Goal: Use online tool/utility: Utilize a website feature to perform a specific function

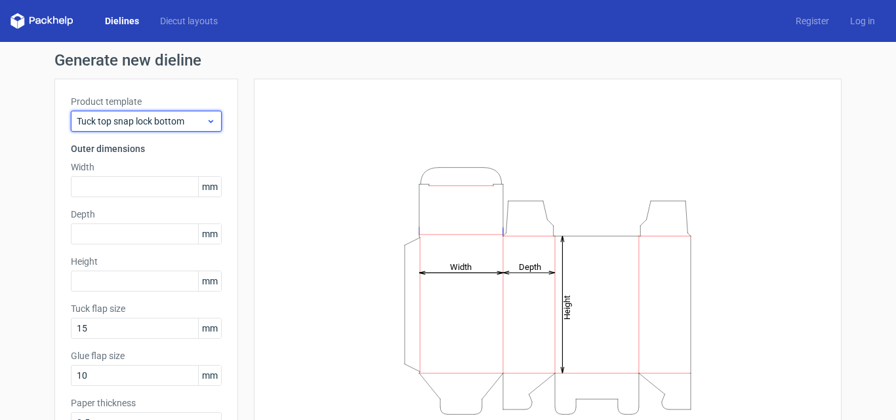
click at [176, 119] on span "Tuck top snap lock bottom" at bounding box center [141, 121] width 129 height 13
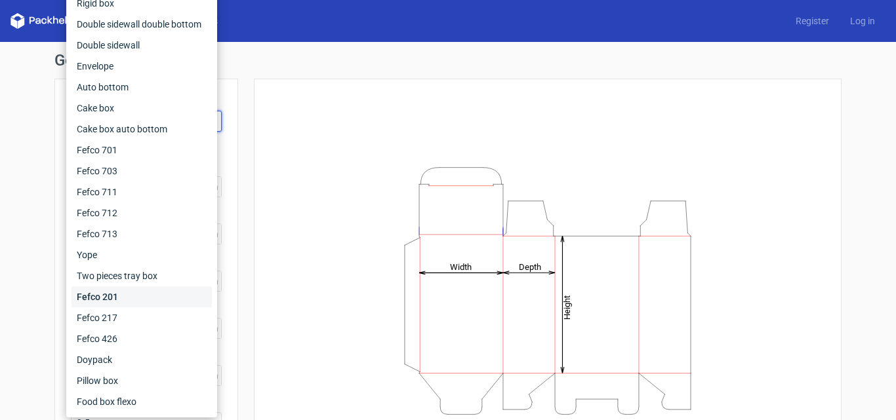
click at [115, 305] on div "Fefco 201" at bounding box center [141, 297] width 140 height 21
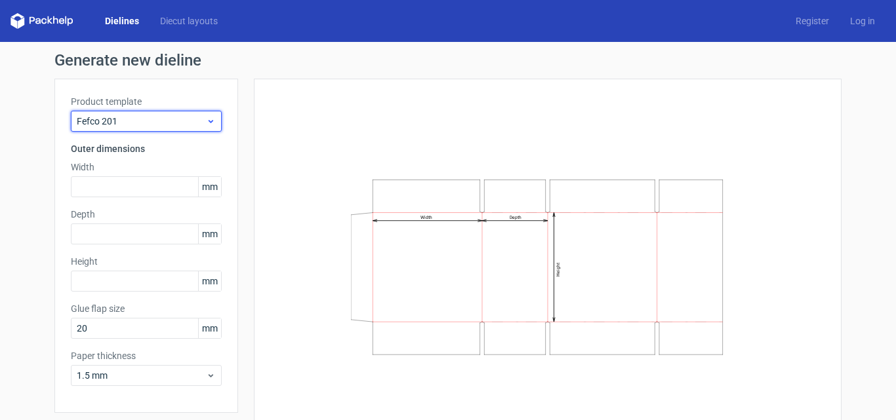
click at [146, 119] on span "Fefco 201" at bounding box center [141, 121] width 129 height 13
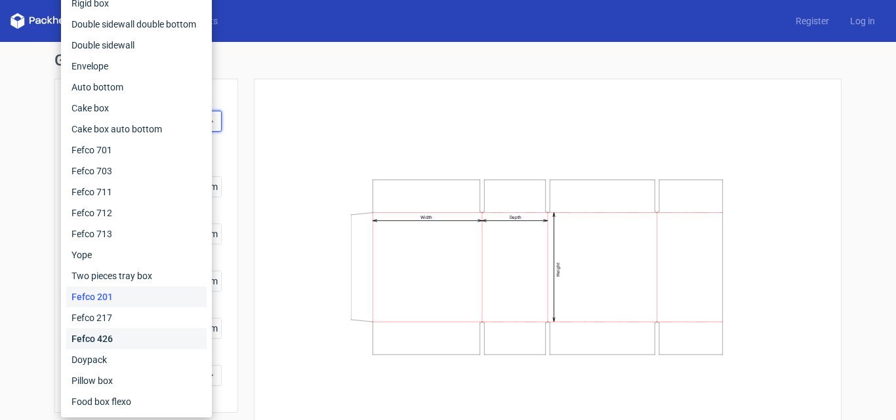
click at [116, 335] on div "Fefco 426" at bounding box center [136, 339] width 140 height 21
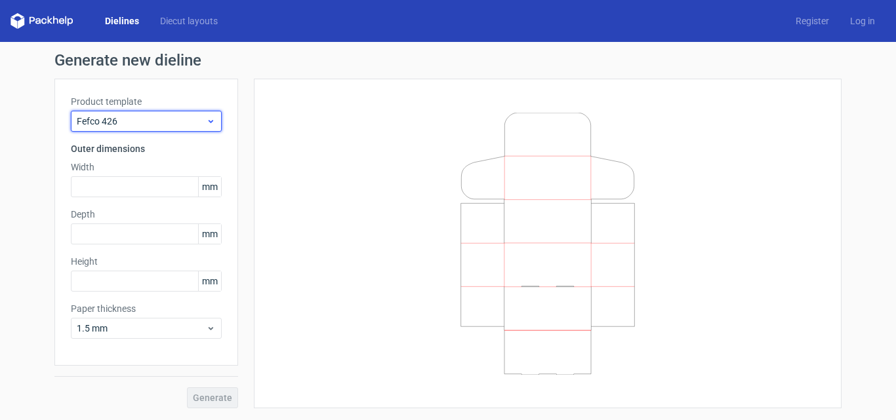
click at [129, 122] on span "Fefco 426" at bounding box center [141, 121] width 129 height 13
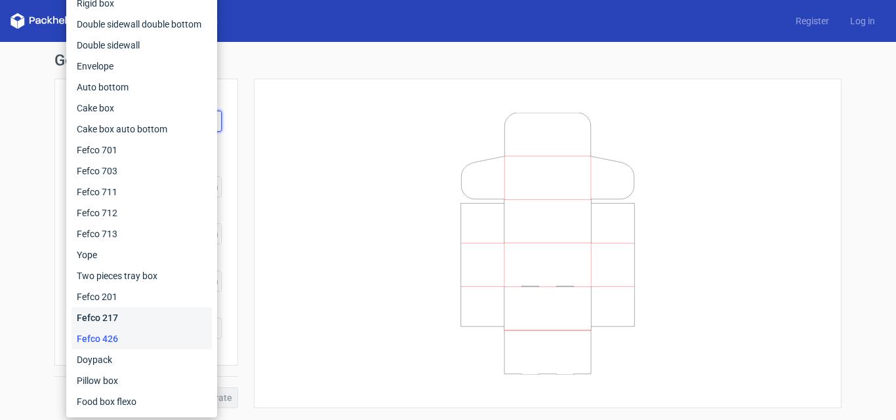
click at [117, 317] on div "Fefco 217" at bounding box center [141, 318] width 140 height 21
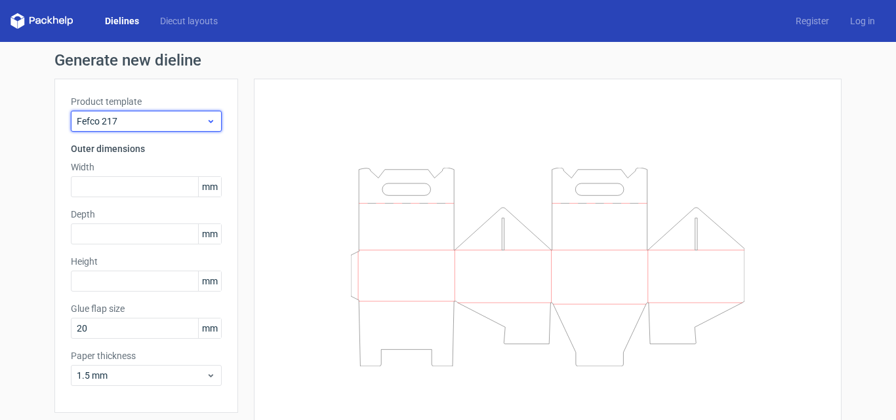
click at [148, 126] on span "Fefco 217" at bounding box center [141, 121] width 129 height 13
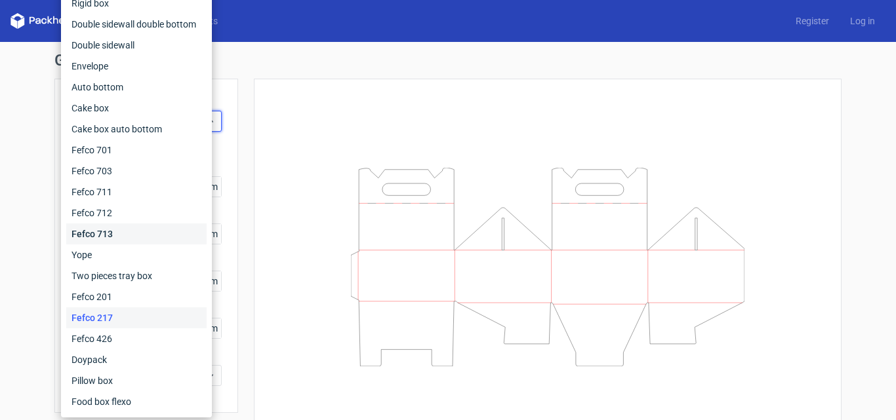
click at [128, 231] on div "Fefco 713" at bounding box center [136, 234] width 140 height 21
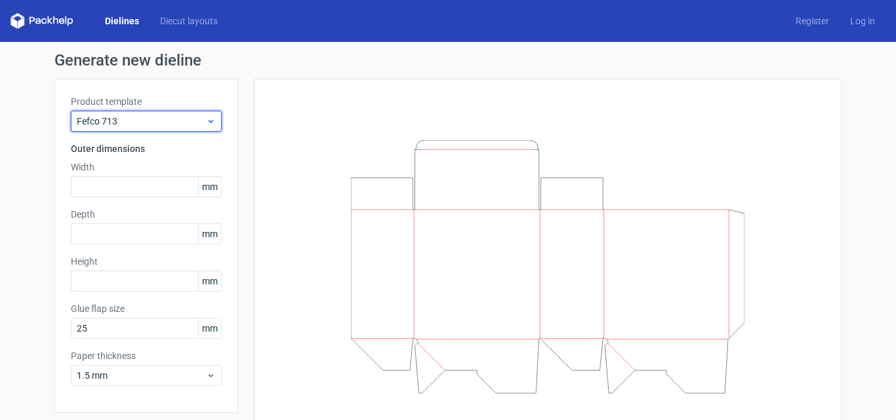
click at [157, 123] on span "Fefco 713" at bounding box center [141, 121] width 129 height 13
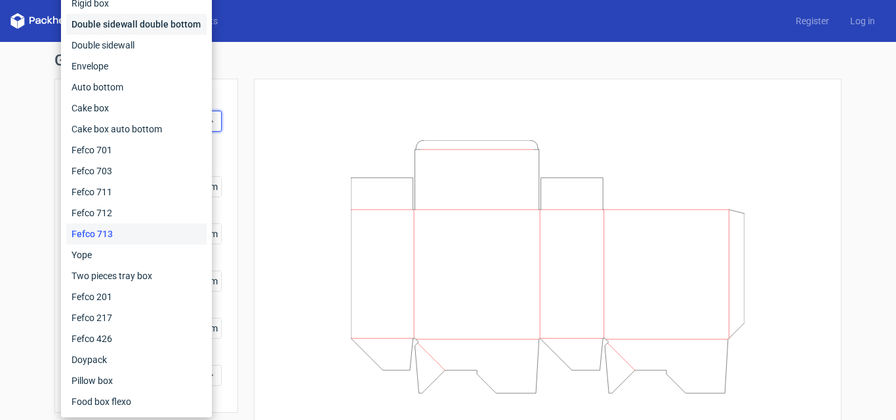
click at [144, 15] on div "Double sidewall double bottom" at bounding box center [136, 24] width 140 height 21
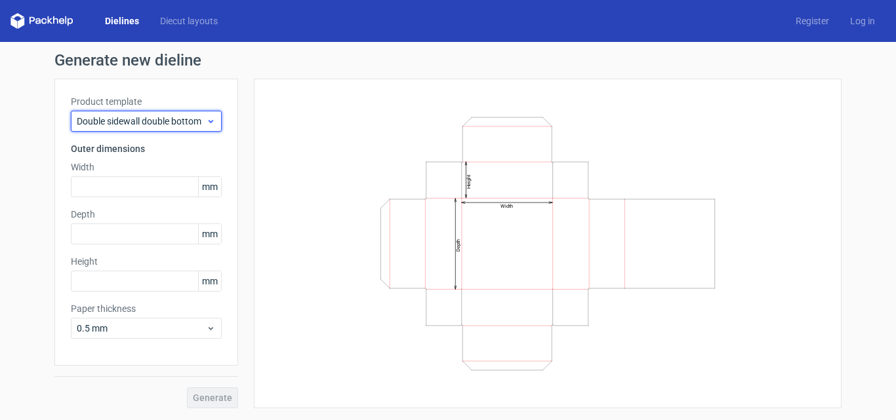
click at [163, 117] on span "Double sidewall double bottom" at bounding box center [141, 121] width 129 height 13
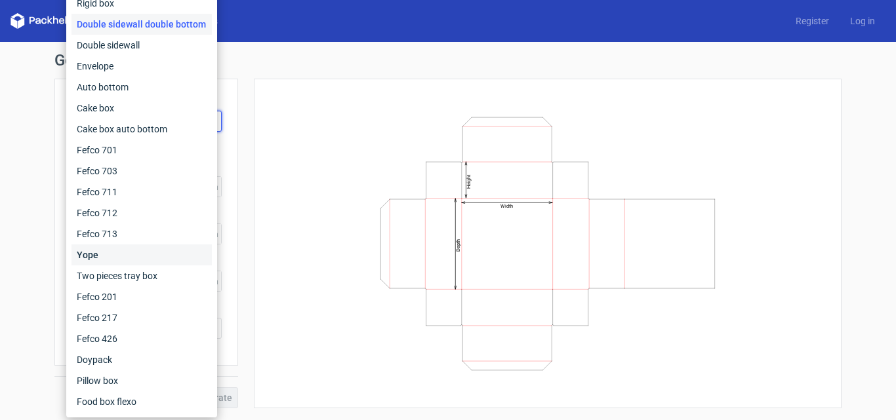
click at [127, 247] on div "Yope" at bounding box center [141, 255] width 140 height 21
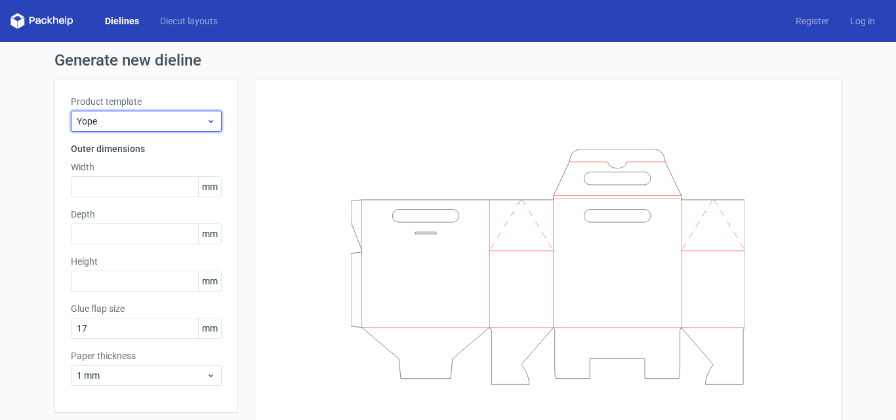
click at [163, 115] on span "Yope" at bounding box center [141, 121] width 129 height 13
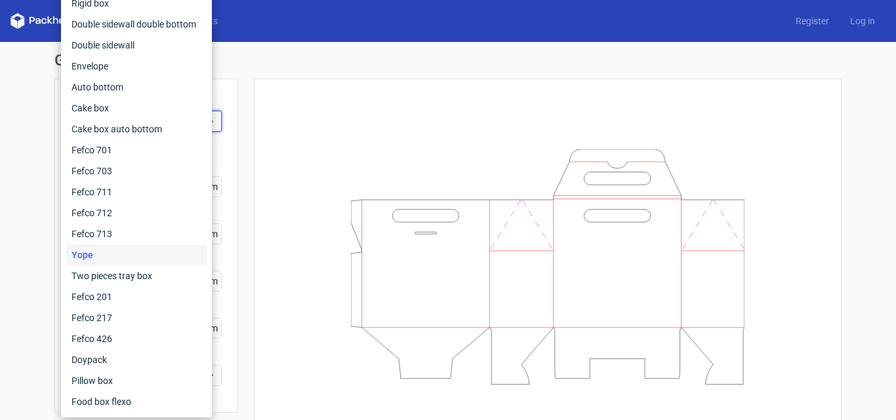
click at [293, 29] on div "Dielines Diecut layouts Register Log in" at bounding box center [448, 21] width 896 height 42
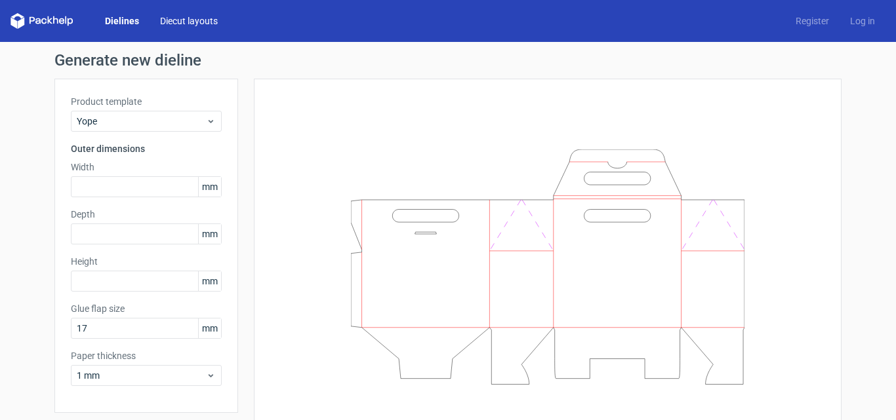
click at [200, 20] on link "Diecut layouts" at bounding box center [189, 20] width 79 height 13
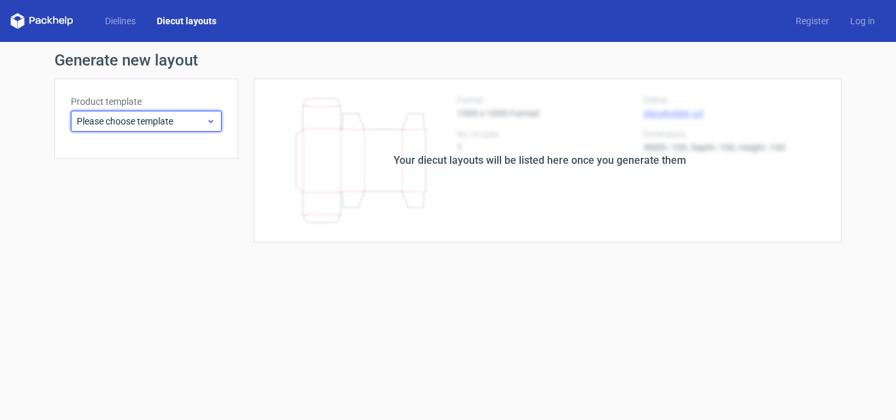
click at [116, 115] on span "Please choose template" at bounding box center [141, 121] width 129 height 13
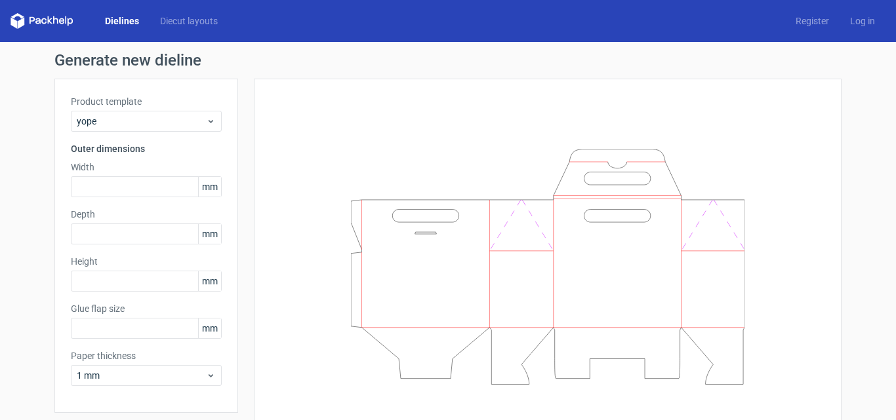
type input "17"
